Goal: Find contact information: Find contact information

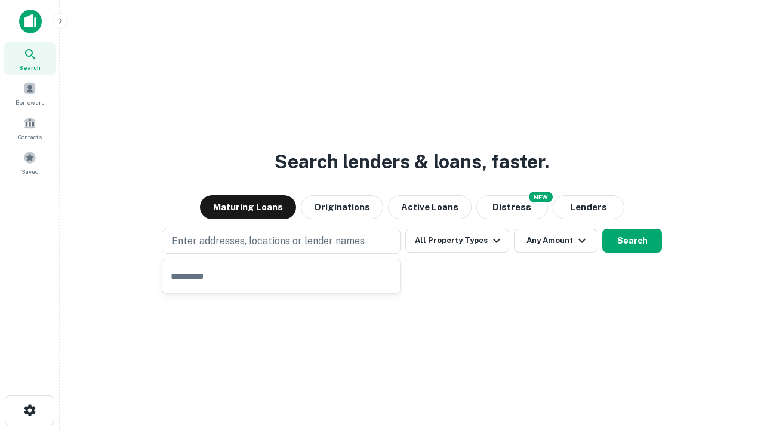
type input "**********"
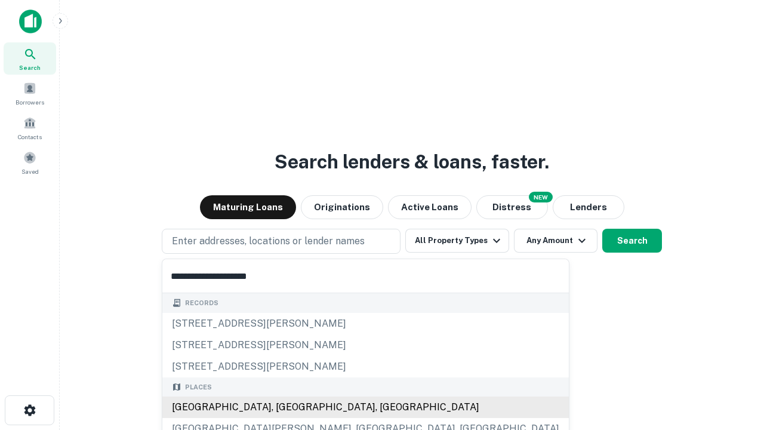
click at [285, 407] on div "[GEOGRAPHIC_DATA], [GEOGRAPHIC_DATA], [GEOGRAPHIC_DATA]" at bounding box center [365, 406] width 406 height 21
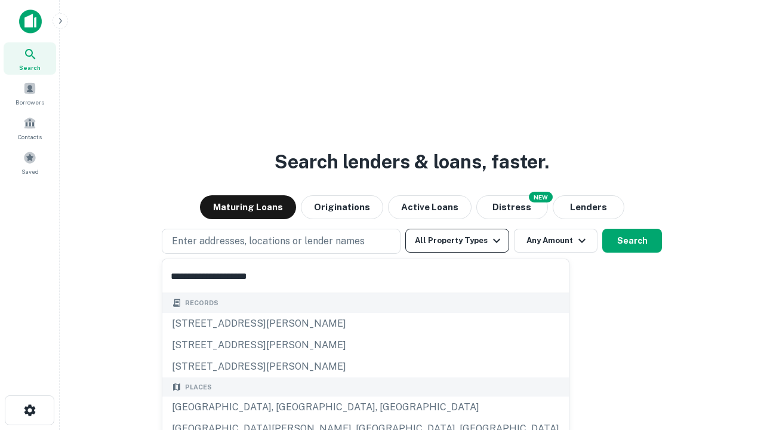
click at [457, 241] on button "All Property Types" at bounding box center [457, 241] width 104 height 24
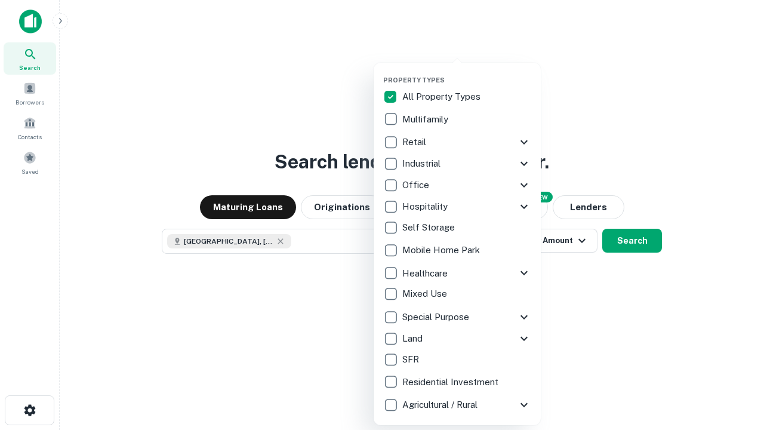
click at [467, 72] on button "button" at bounding box center [466, 72] width 167 height 1
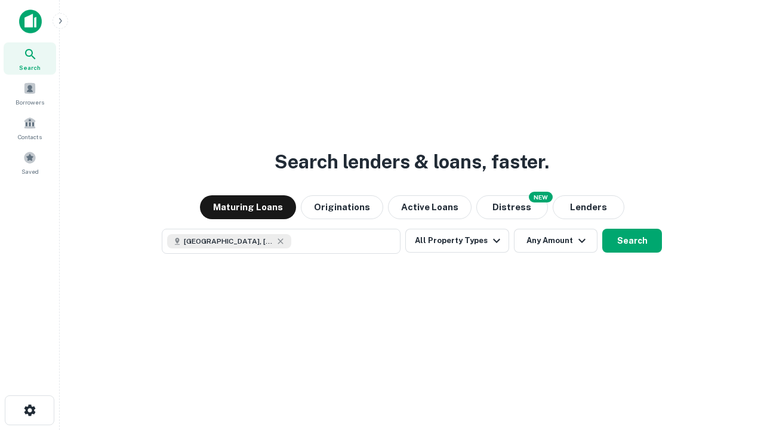
scroll to position [19, 0]
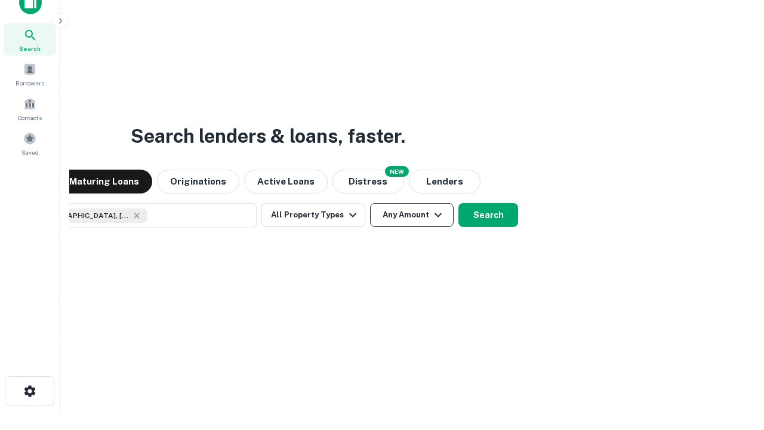
click at [370, 203] on button "Any Amount" at bounding box center [412, 215] width 84 height 24
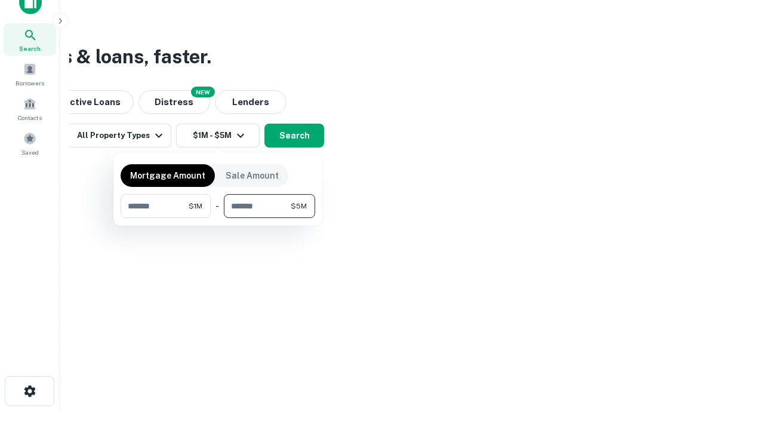
type input "*******"
click at [218, 218] on button "button" at bounding box center [218, 218] width 195 height 1
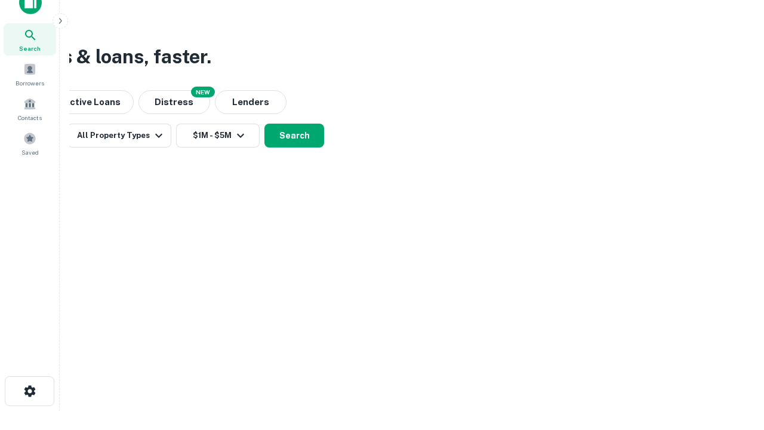
scroll to position [19, 0]
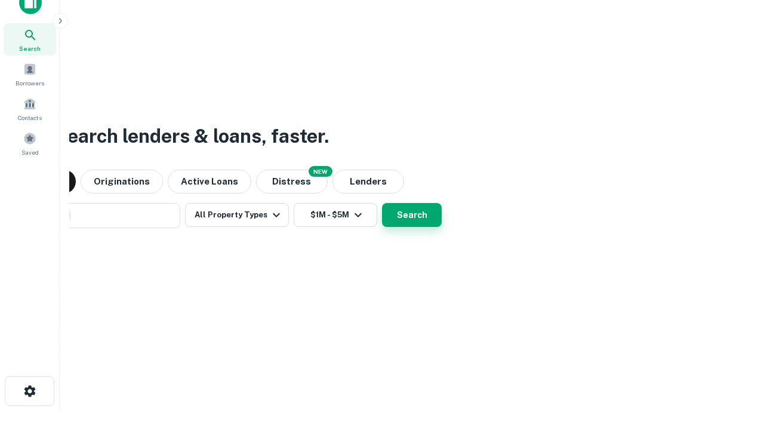
click at [382, 203] on button "Search" at bounding box center [412, 215] width 60 height 24
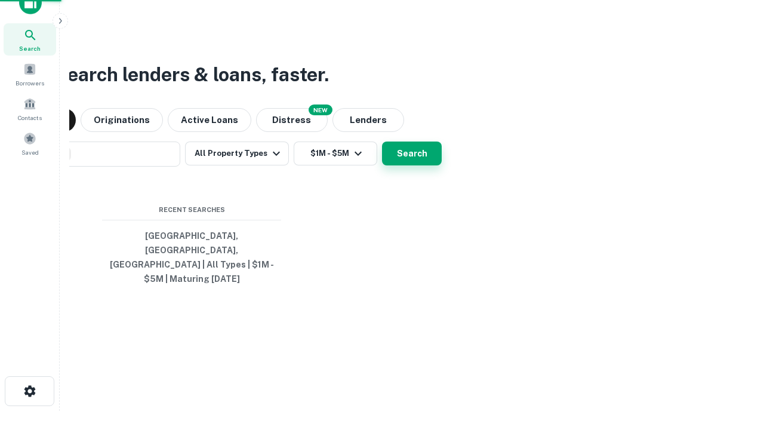
scroll to position [39, 338]
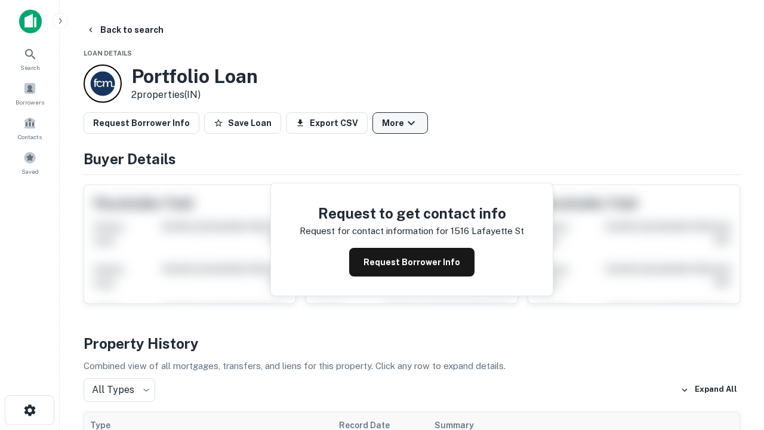
click at [400, 123] on button "More" at bounding box center [400, 122] width 56 height 21
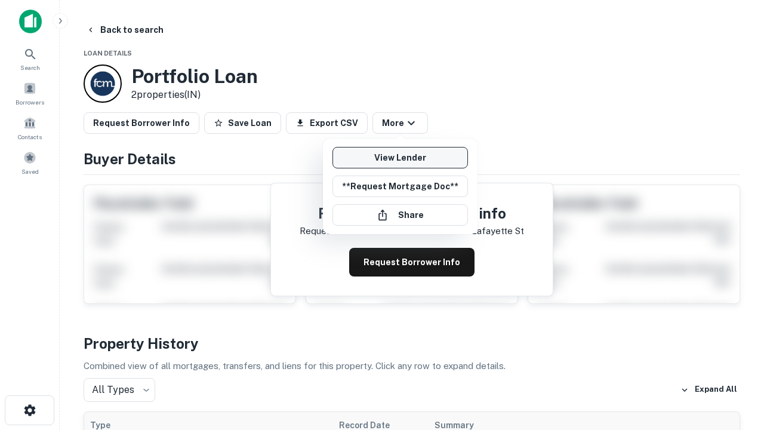
click at [400, 158] on link "View Lender" at bounding box center [399, 157] width 135 height 21
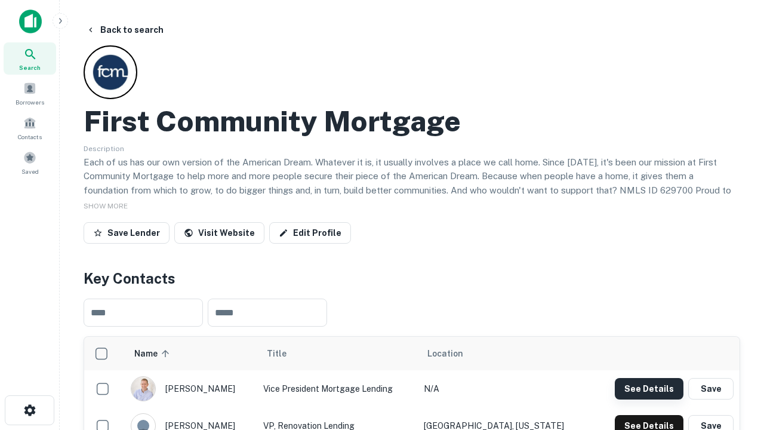
click at [649, 388] on button "See Details" at bounding box center [649, 388] width 69 height 21
click at [29, 410] on icon "button" at bounding box center [30, 410] width 14 height 14
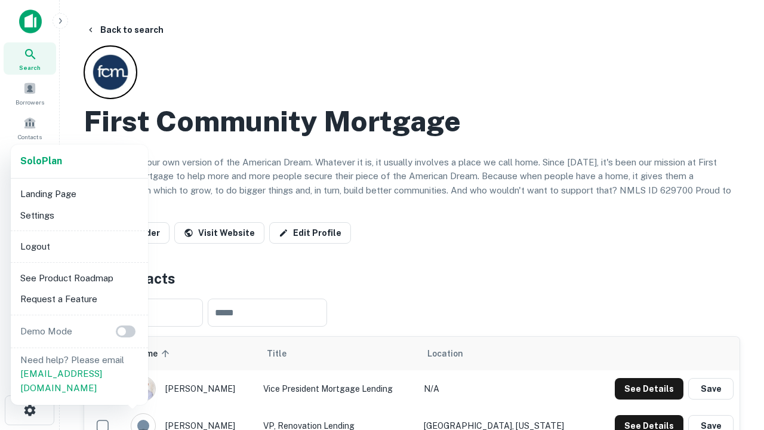
click at [79, 246] on li "Logout" at bounding box center [80, 246] width 128 height 21
